Goal: Information Seeking & Learning: Find contact information

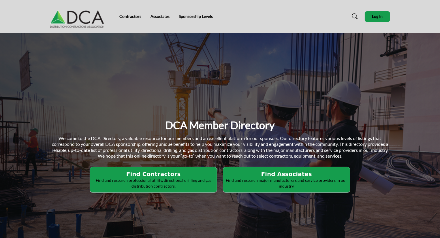
click at [153, 183] on p "Find and research professional utility, directional drilling and gas distributi…" at bounding box center [153, 183] width 123 height 11
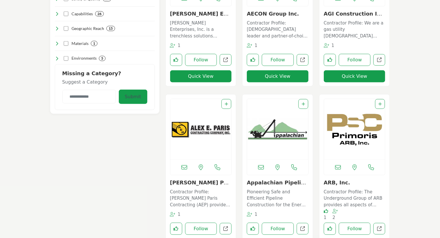
scroll to position [260, 0]
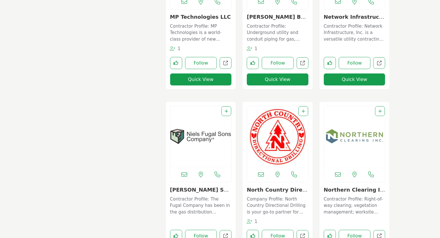
scroll to position [2365, 0]
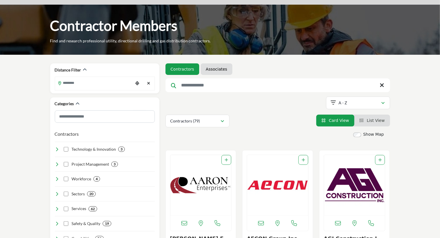
scroll to position [0, 0]
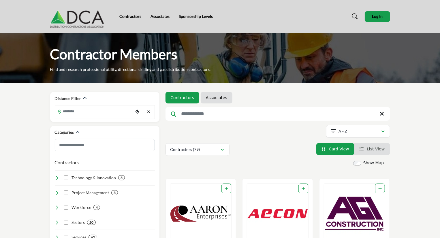
click at [353, 16] on icon at bounding box center [355, 17] width 6 height 6
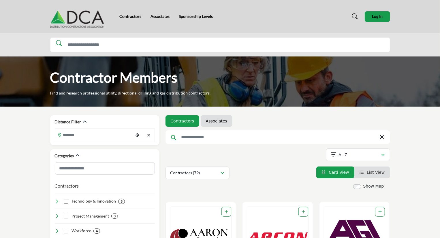
click at [354, 18] on icon at bounding box center [355, 17] width 6 height 6
